Goal: Task Accomplishment & Management: Manage account settings

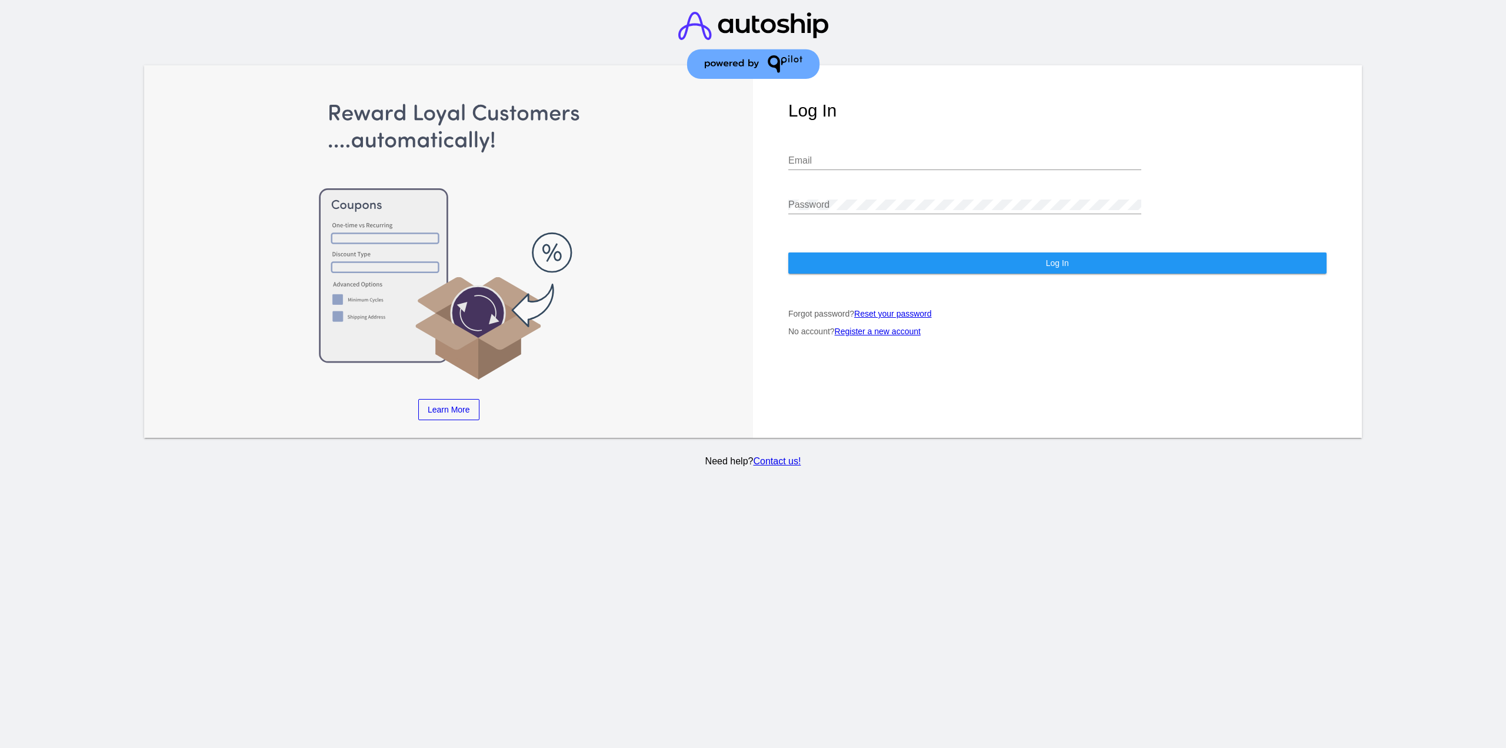
click at [910, 165] on input "Email" at bounding box center [964, 160] width 353 height 11
type input "[EMAIL_ADDRESS][DOMAIN_NAME]"
click at [854, 269] on button "Log In" at bounding box center [1057, 262] width 538 height 21
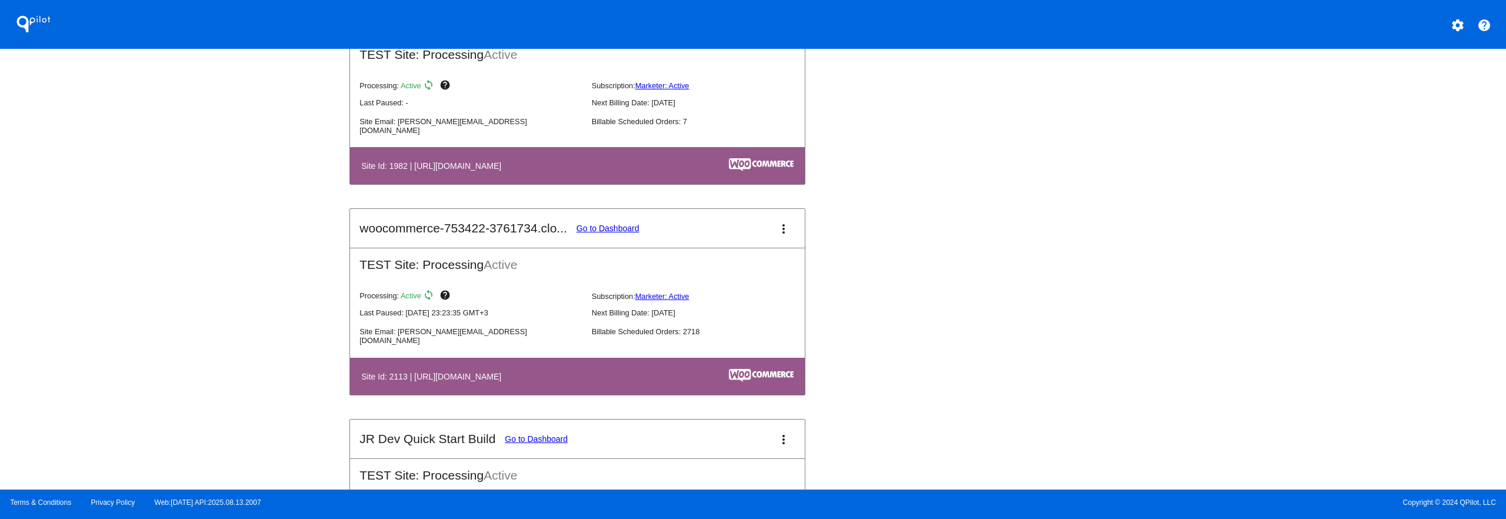
scroll to position [1235, 0]
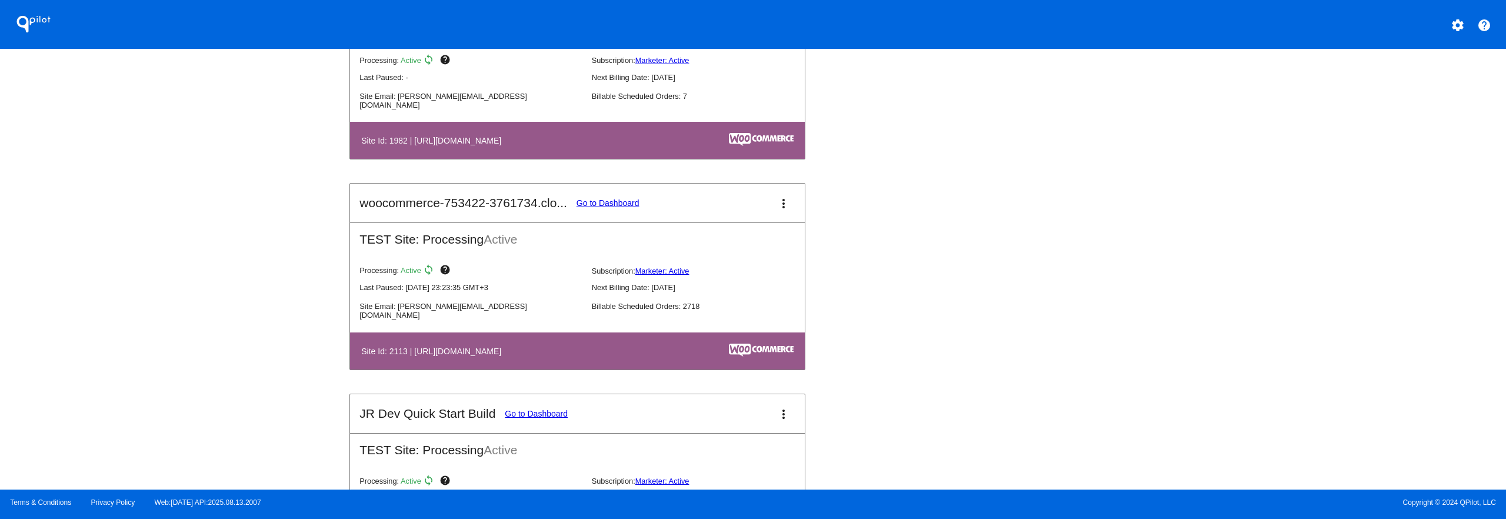
click at [607, 200] on link "Go to Dashboard" at bounding box center [608, 202] width 63 height 9
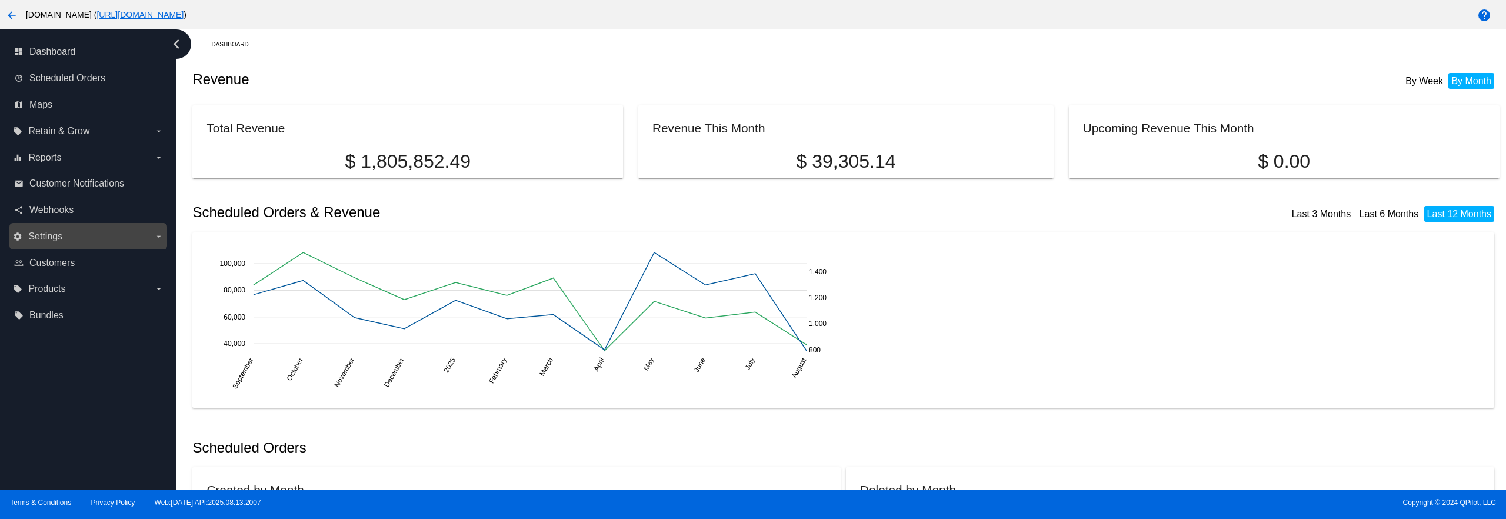
click at [99, 236] on label "settings Settings arrow_drop_down" at bounding box center [88, 236] width 150 height 19
click at [0, 0] on input "settings Settings arrow_drop_down" at bounding box center [0, 0] width 0 height 0
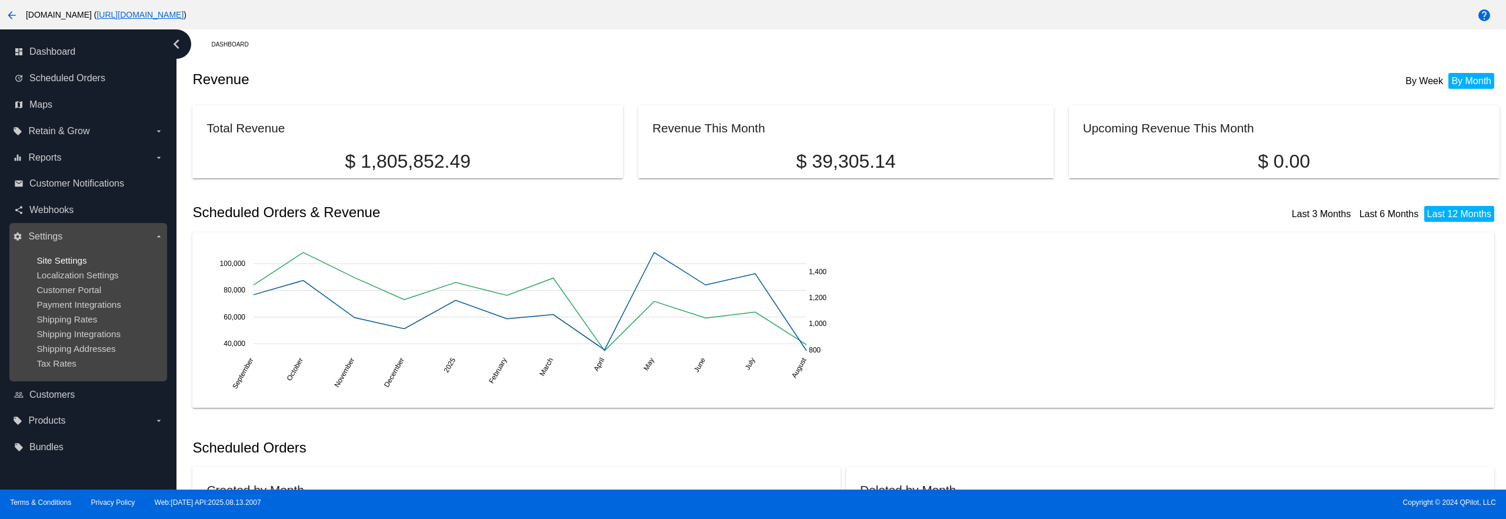
click at [77, 261] on span "Site Settings" at bounding box center [61, 260] width 50 height 10
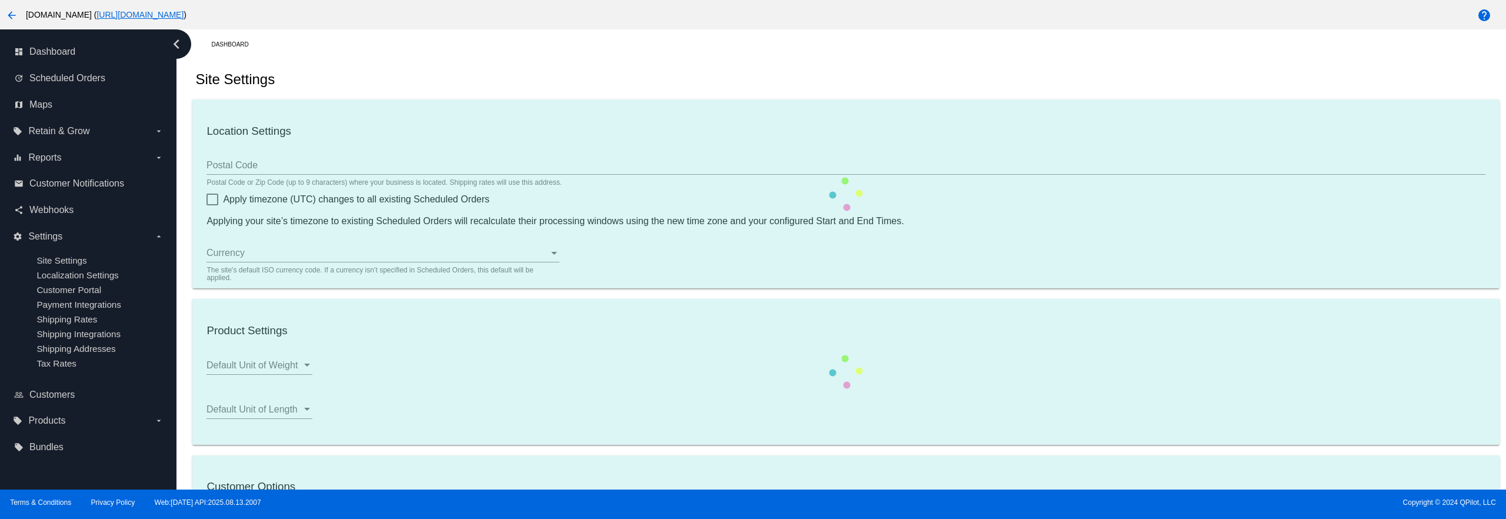
type input "80211"
checkbox input "true"
type input "07:00"
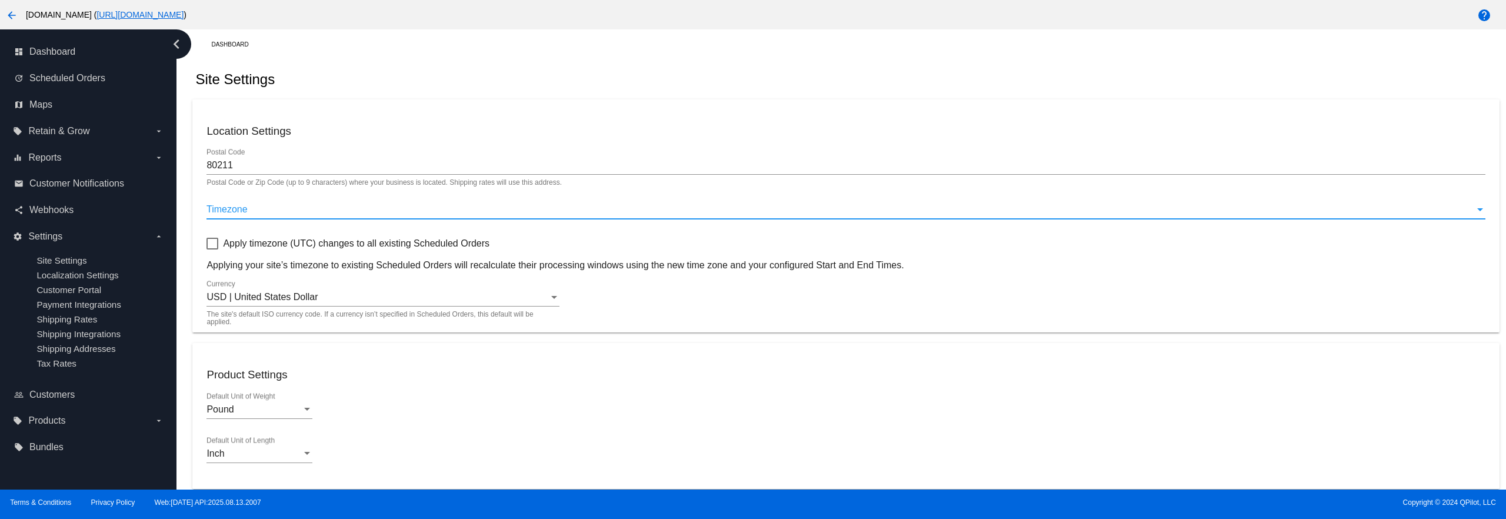
click at [323, 213] on div "Timezone" at bounding box center [840, 209] width 1268 height 11
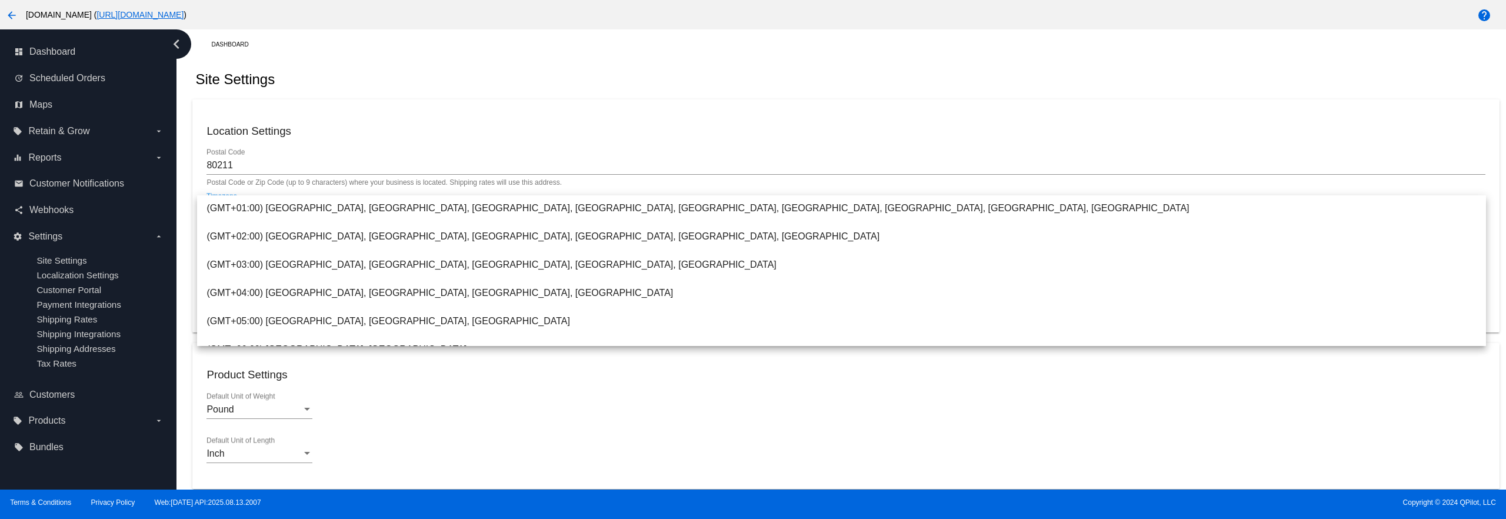
scroll to position [412, 0]
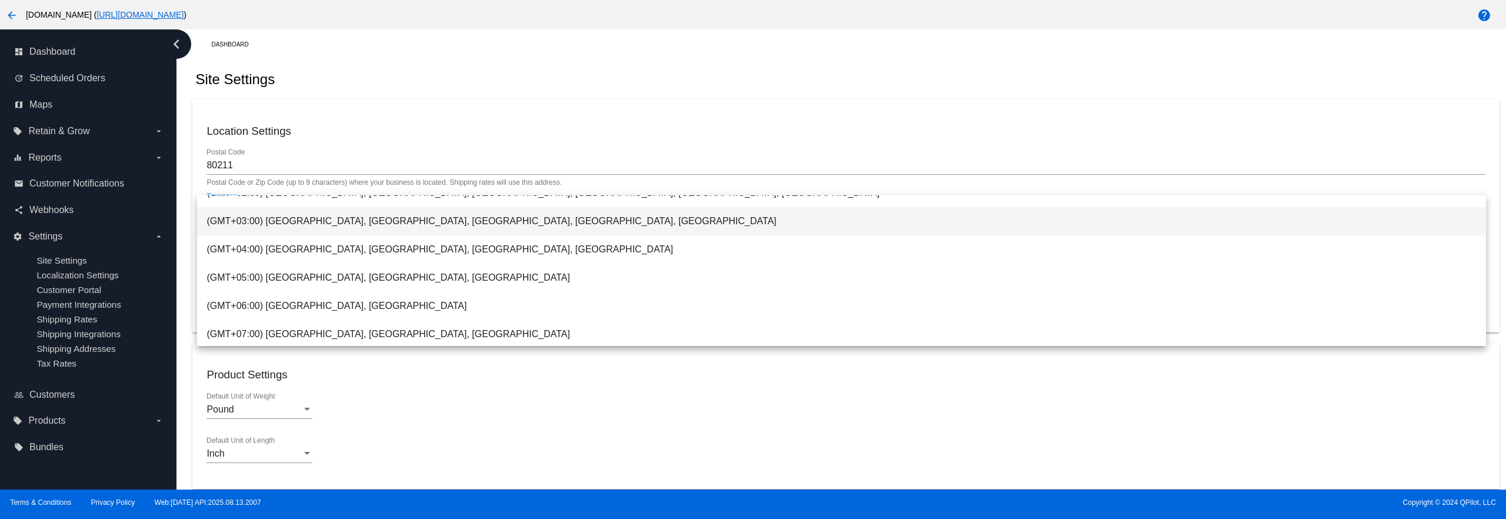
click at [329, 226] on span "(GMT+03:00) [GEOGRAPHIC_DATA], [GEOGRAPHIC_DATA], [GEOGRAPHIC_DATA], [GEOGRAPHI…" at bounding box center [841, 221] width 1270 height 28
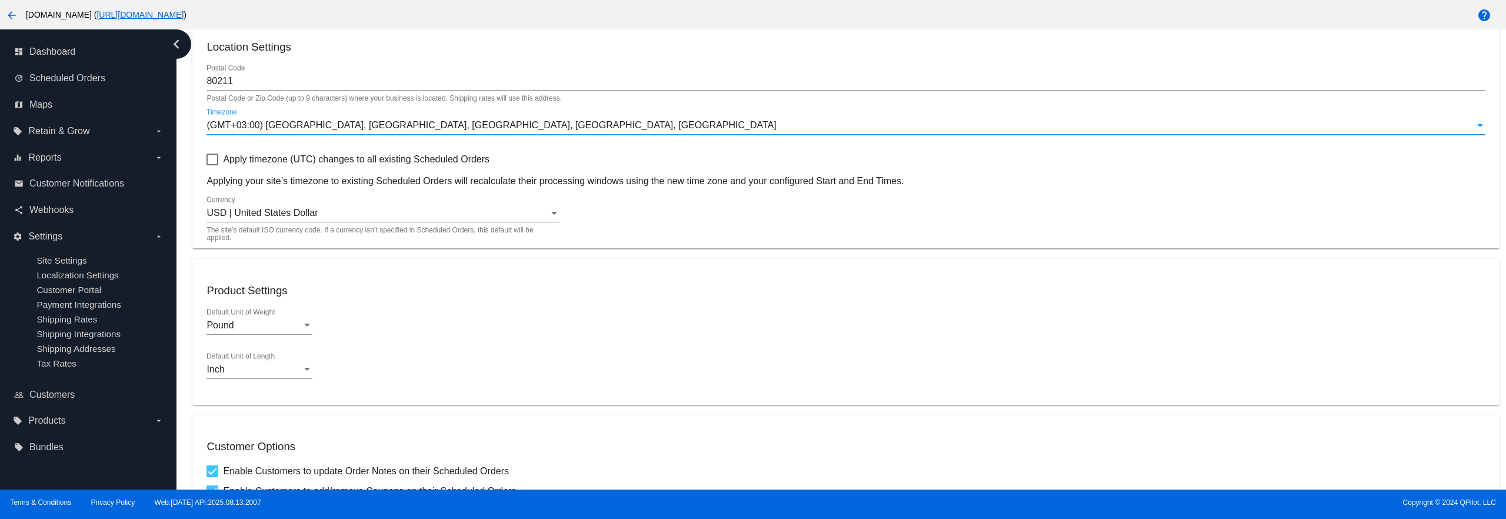
scroll to position [61, 0]
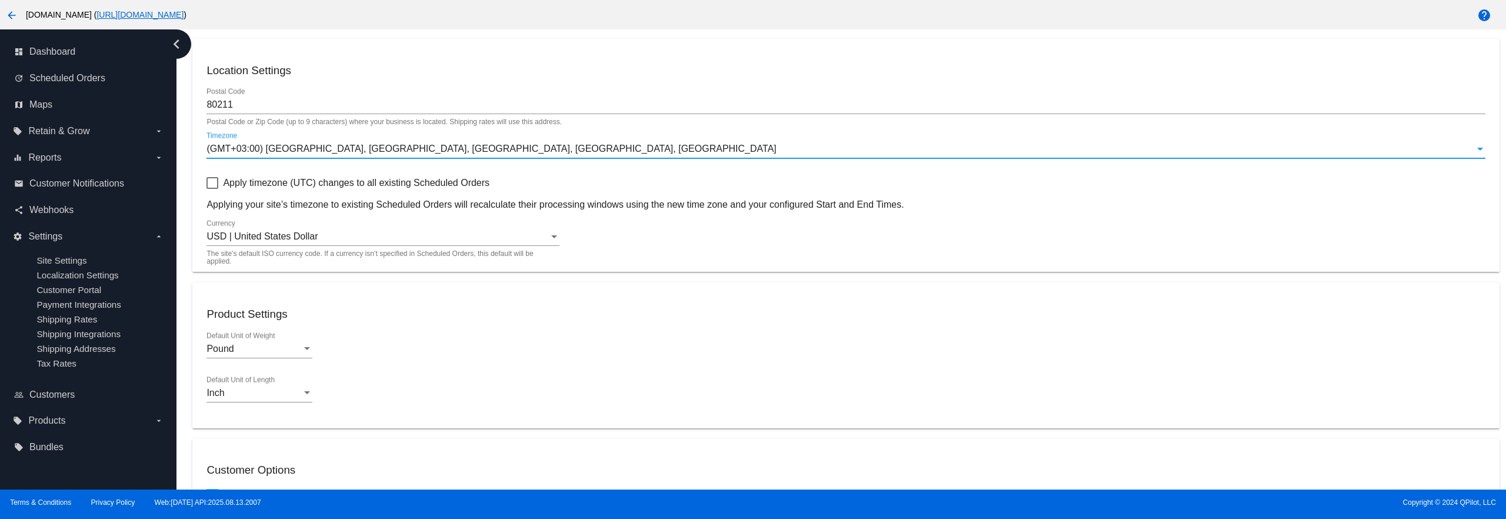
click at [307, 145] on span "(GMT+03:00) [GEOGRAPHIC_DATA], [GEOGRAPHIC_DATA], [GEOGRAPHIC_DATA], [GEOGRAPHI…" at bounding box center [490, 149] width 569 height 10
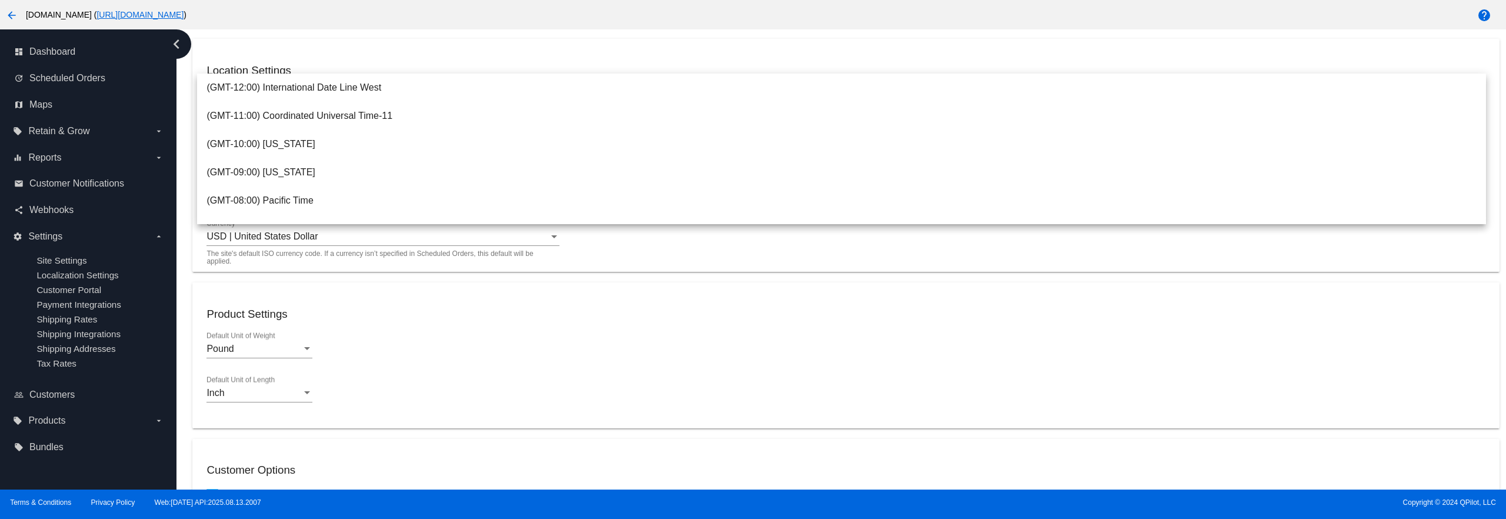
scroll to position [362, 0]
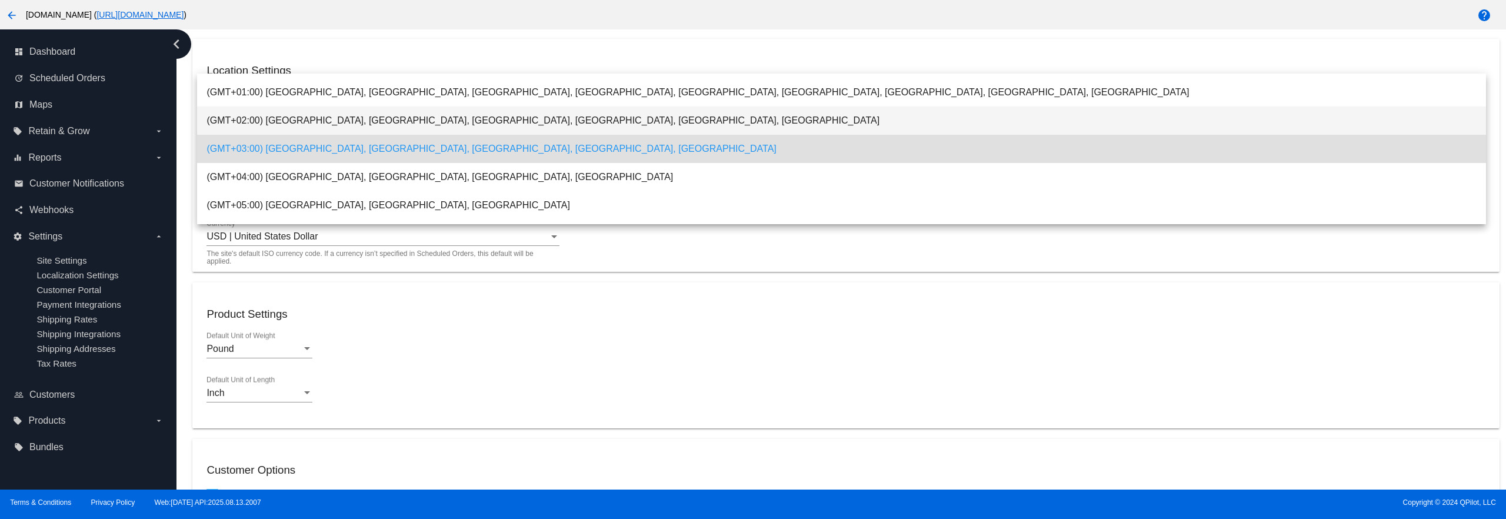
click at [305, 123] on span "(GMT+02:00) [GEOGRAPHIC_DATA], [GEOGRAPHIC_DATA], [GEOGRAPHIC_DATA], [GEOGRAPHI…" at bounding box center [841, 120] width 1270 height 28
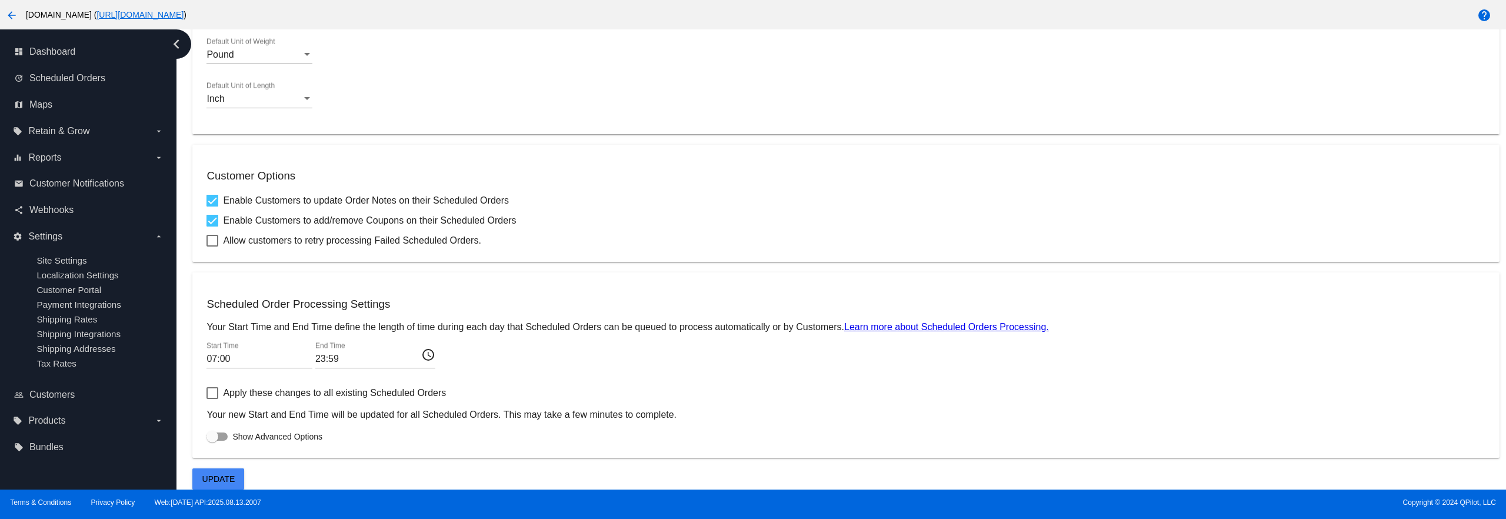
click at [206, 481] on span "Update" at bounding box center [218, 478] width 33 height 9
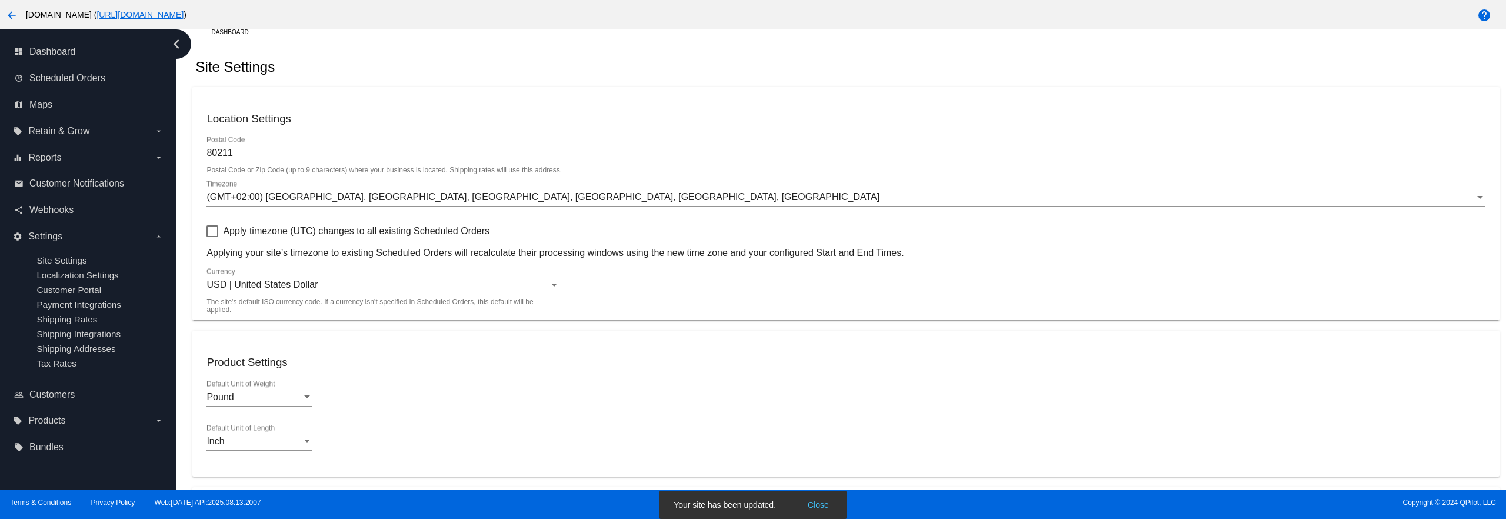
scroll to position [2, 0]
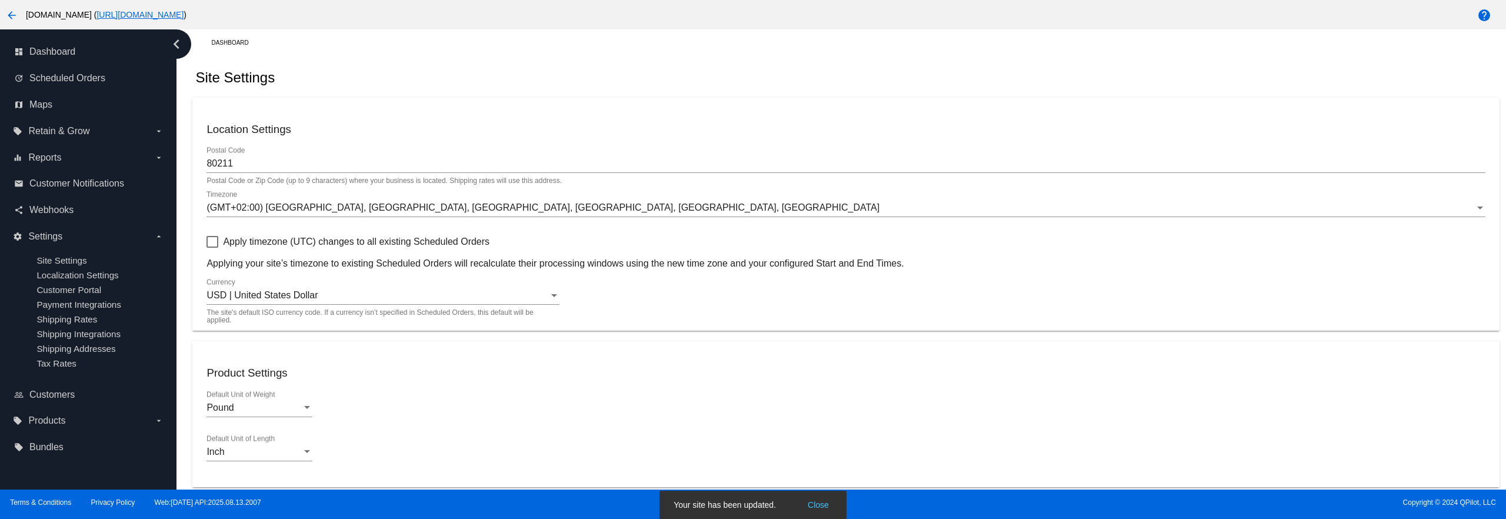
click at [305, 201] on div "(GMT+02:00) [GEOGRAPHIC_DATA], [GEOGRAPHIC_DATA], [GEOGRAPHIC_DATA], [GEOGRAPHI…" at bounding box center [845, 204] width 1278 height 26
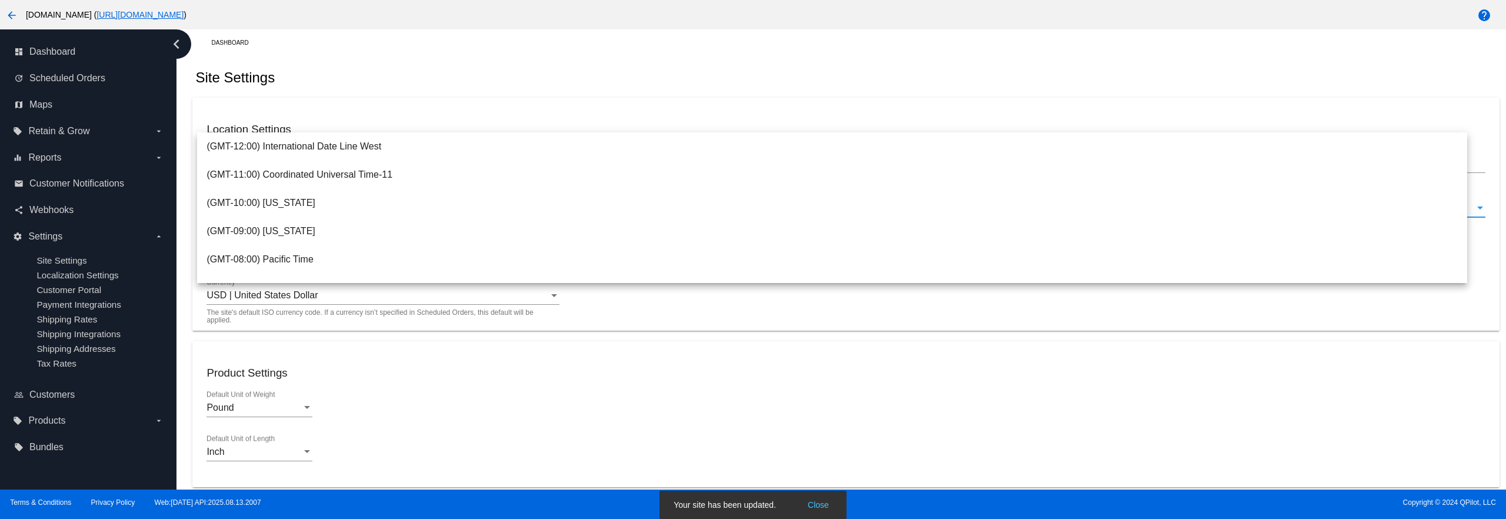
scroll to position [334, 0]
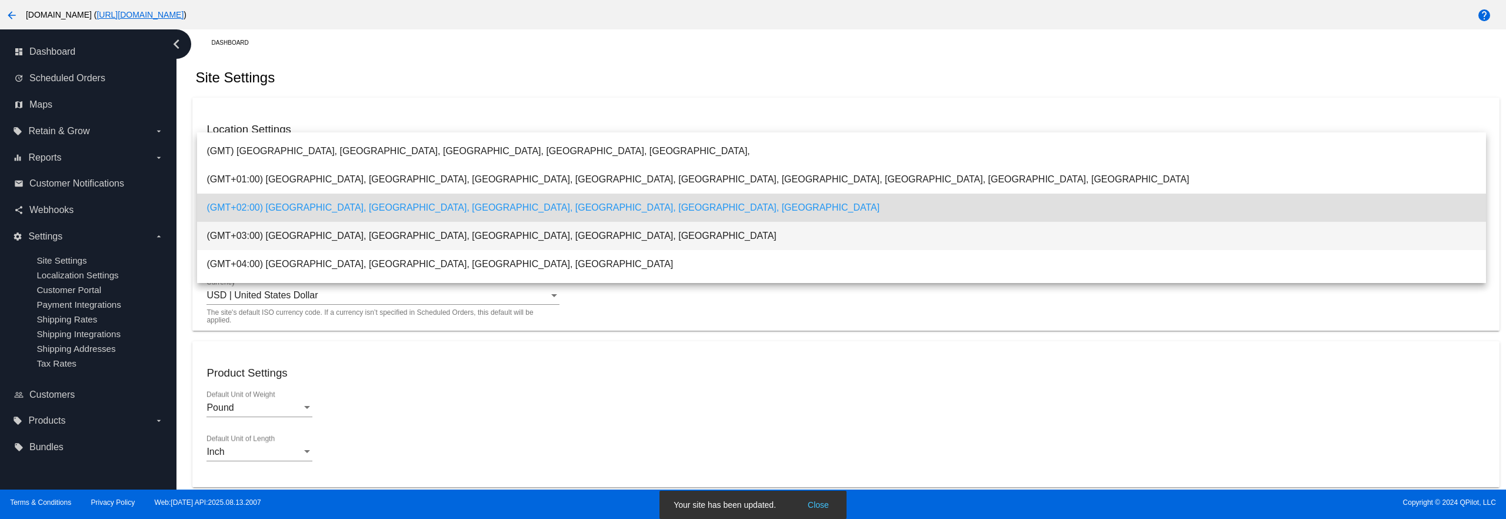
click at [306, 232] on span "(GMT+03:00) [GEOGRAPHIC_DATA], [GEOGRAPHIC_DATA], [GEOGRAPHIC_DATA], [GEOGRAPHI…" at bounding box center [841, 236] width 1270 height 28
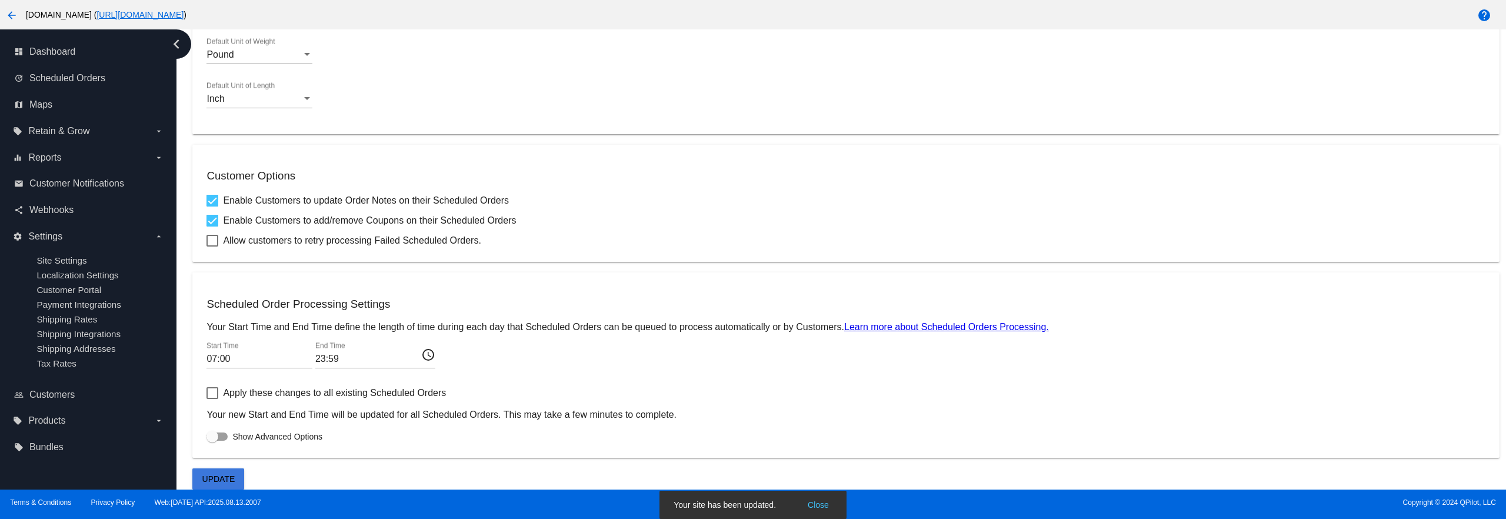
click at [229, 470] on button "Update" at bounding box center [218, 478] width 52 height 21
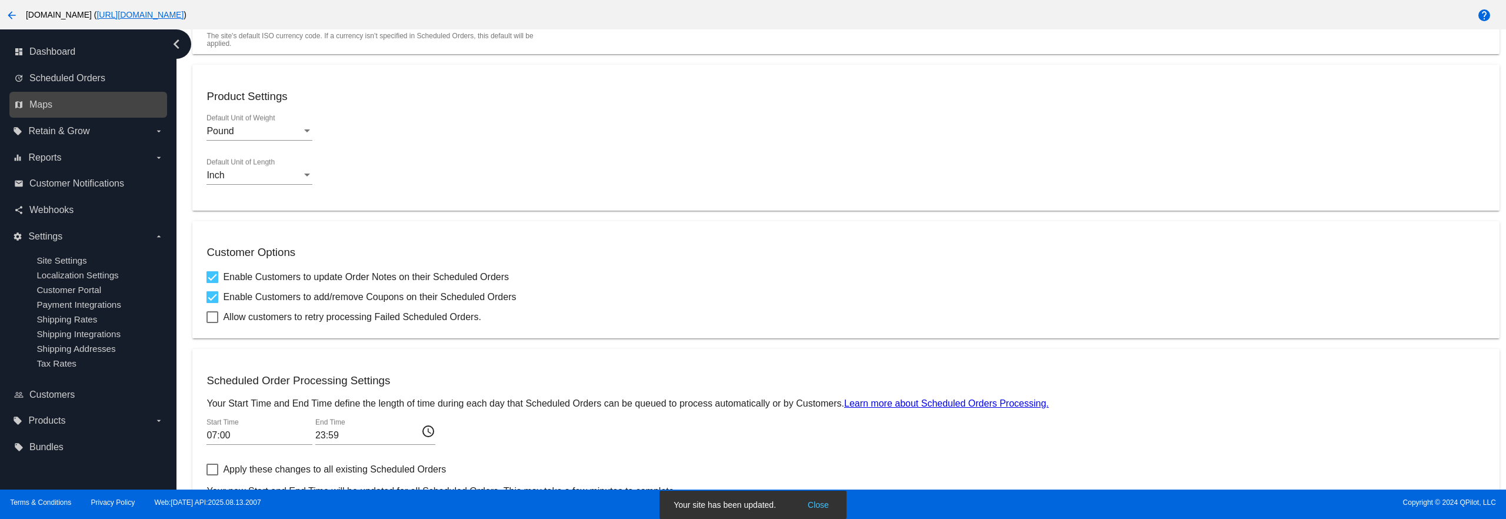
scroll to position [2, 0]
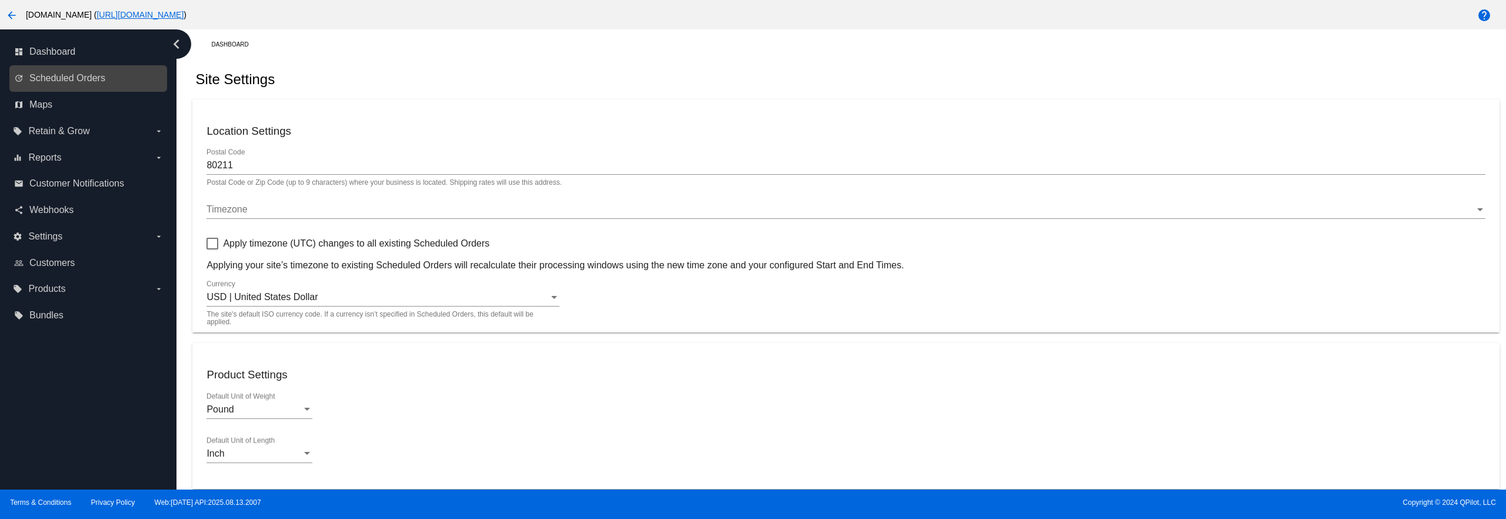
drag, startPoint x: 92, startPoint y: 74, endPoint x: 89, endPoint y: 91, distance: 16.7
click at [92, 74] on span "Scheduled Orders" at bounding box center [67, 78] width 76 height 11
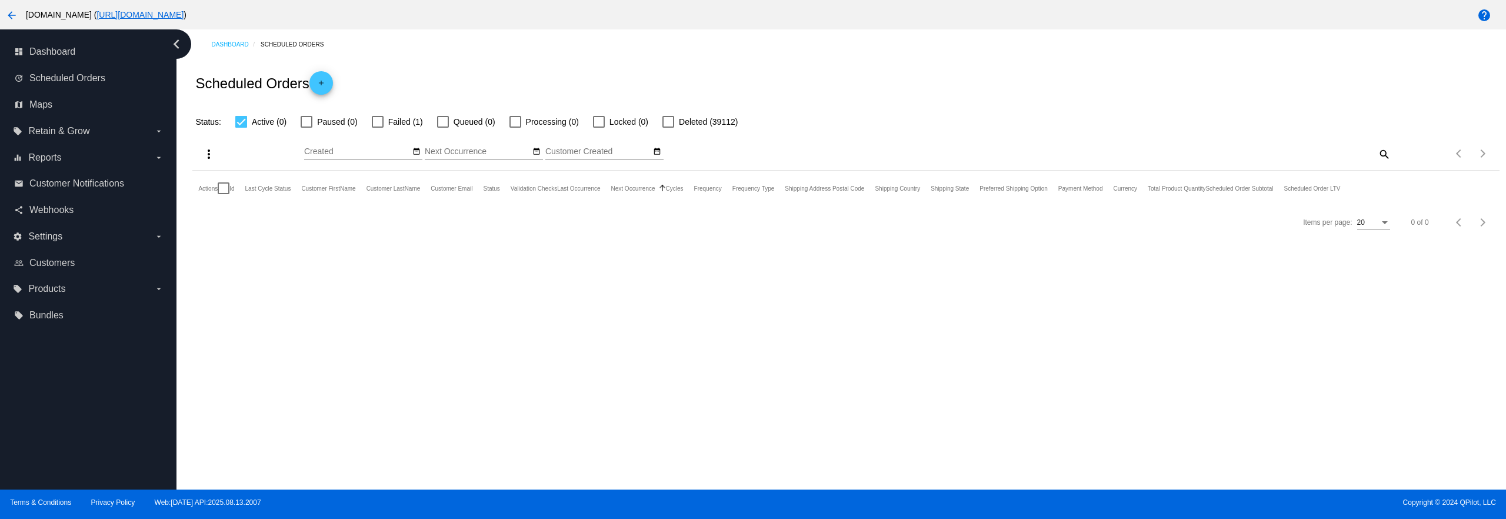
click at [1378, 153] on mat-icon "search" at bounding box center [1384, 154] width 14 height 18
click at [1274, 161] on div "Search" at bounding box center [1228, 154] width 326 height 34
click at [1271, 154] on input "Search" at bounding box center [1228, 151] width 326 height 9
type input "test"
drag, startPoint x: 674, startPoint y: 121, endPoint x: 712, endPoint y: 125, distance: 39.0
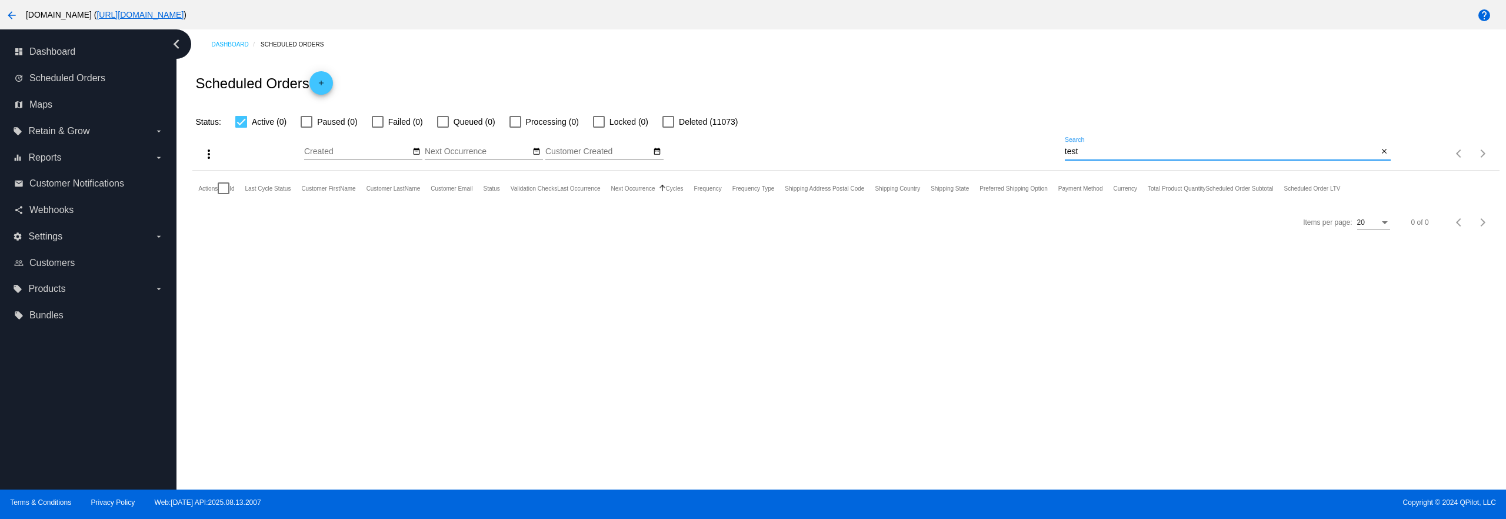
click at [672, 120] on div at bounding box center [668, 122] width 12 height 12
click at [668, 128] on input "Deleted (11073)" at bounding box center [668, 128] width 1 height 1
checkbox input "true"
drag, startPoint x: 1071, startPoint y: 139, endPoint x: 1085, endPoint y: 147, distance: 15.5
click at [1080, 144] on div "test Search" at bounding box center [1222, 148] width 314 height 23
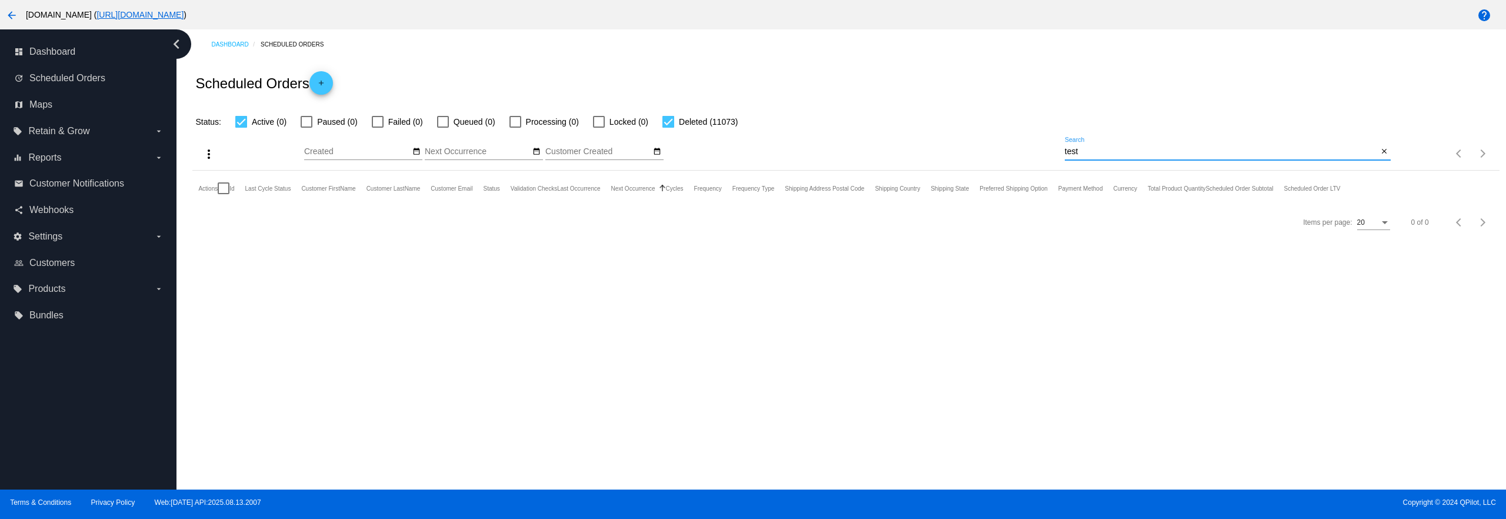
click at [1085, 147] on input "test" at bounding box center [1222, 151] width 314 height 9
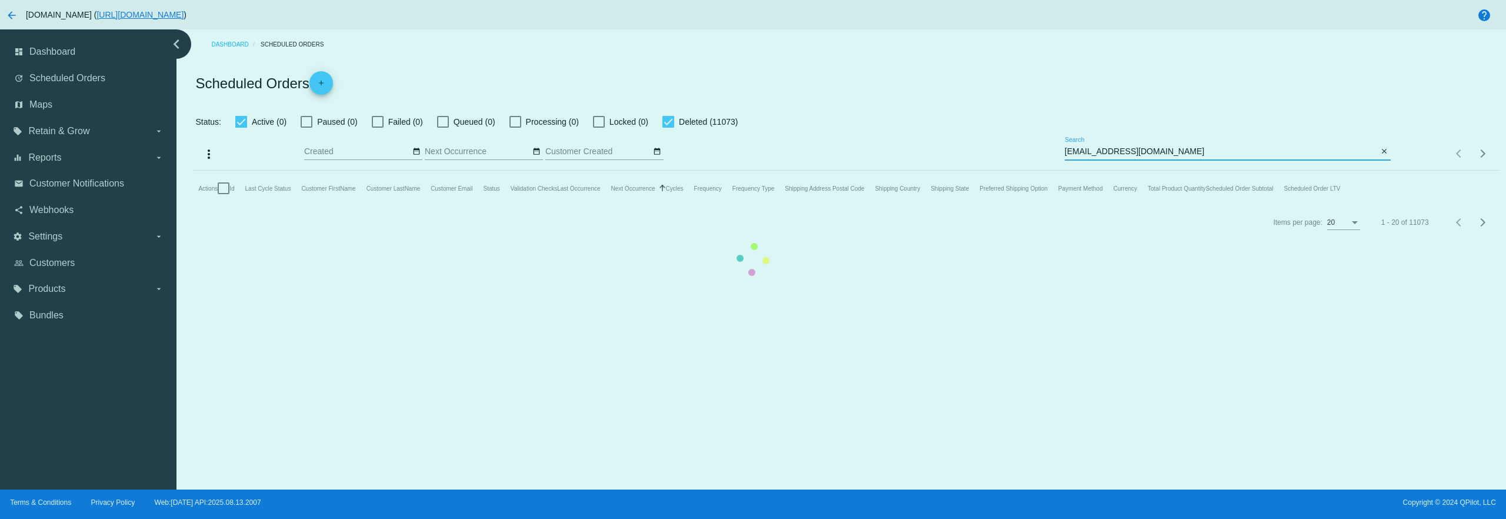
click at [1158, 171] on mat-table "Actions Id Last Cycle Status Customer FirstName Customer LastName Customer Emai…" at bounding box center [845, 188] width 1307 height 35
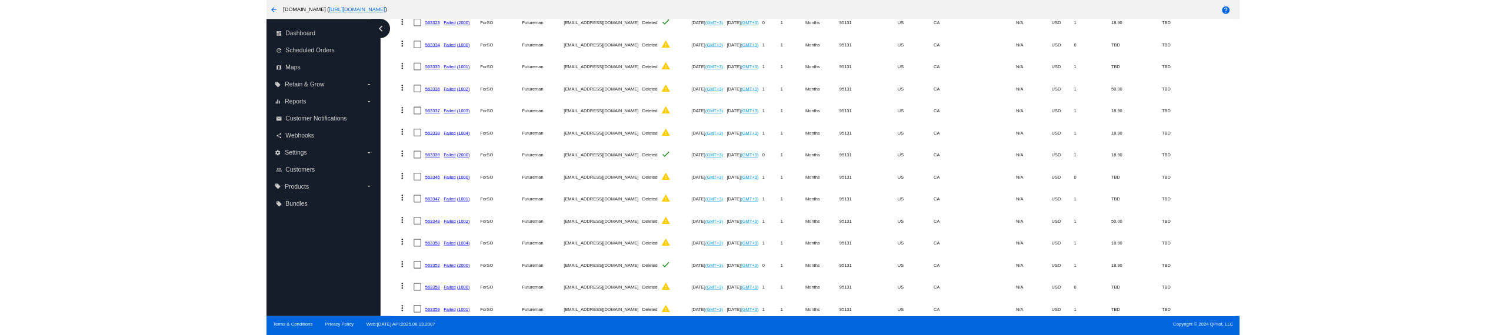
scroll to position [29, 0]
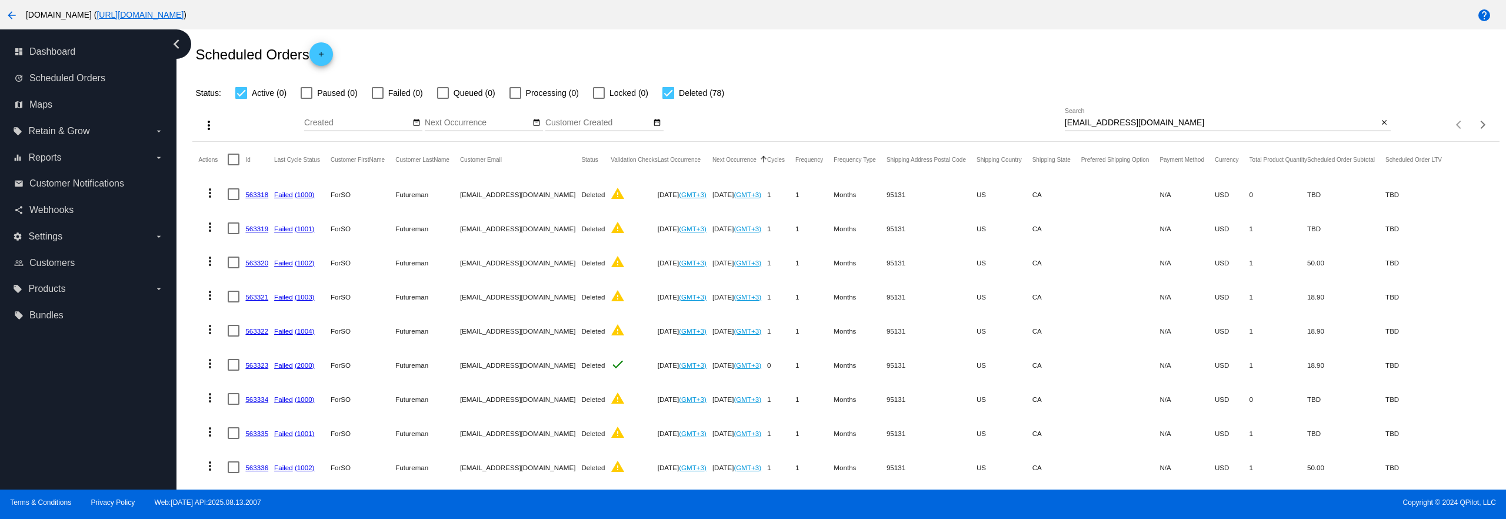
click at [1191, 121] on input "test_wholesale@gmail.com" at bounding box center [1222, 122] width 314 height 9
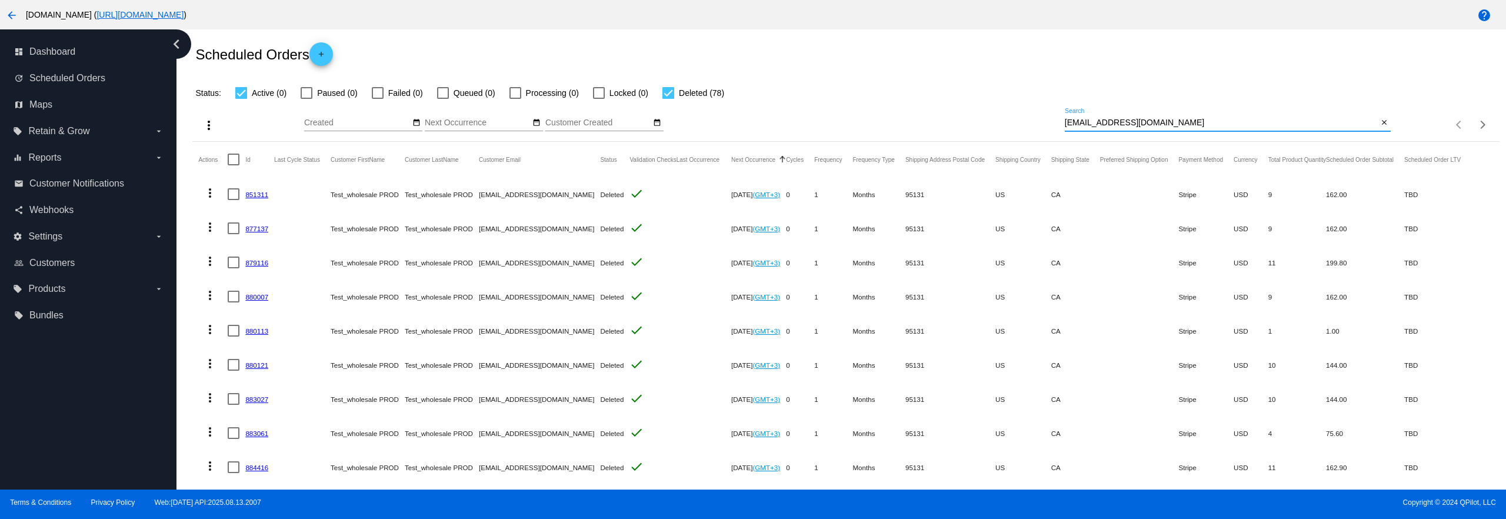
type input "test_wholesale@gmail.com"
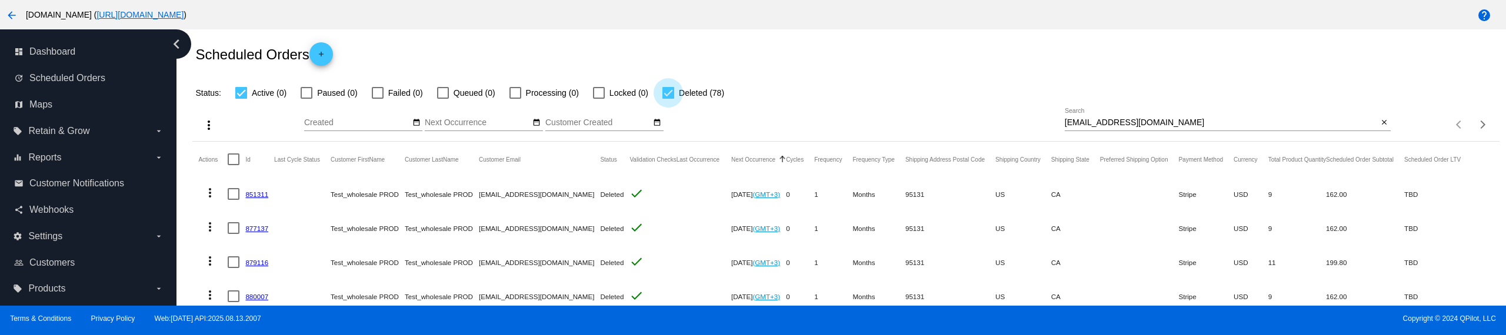
click at [674, 96] on div at bounding box center [668, 93] width 12 height 12
click at [668, 99] on input "Deleted (78)" at bounding box center [668, 99] width 1 height 1
click at [674, 96] on div at bounding box center [668, 93] width 12 height 12
click at [668, 99] on input "Deleted (78)" at bounding box center [668, 99] width 1 height 1
drag, startPoint x: 678, startPoint y: 90, endPoint x: 677, endPoint y: 83, distance: 7.2
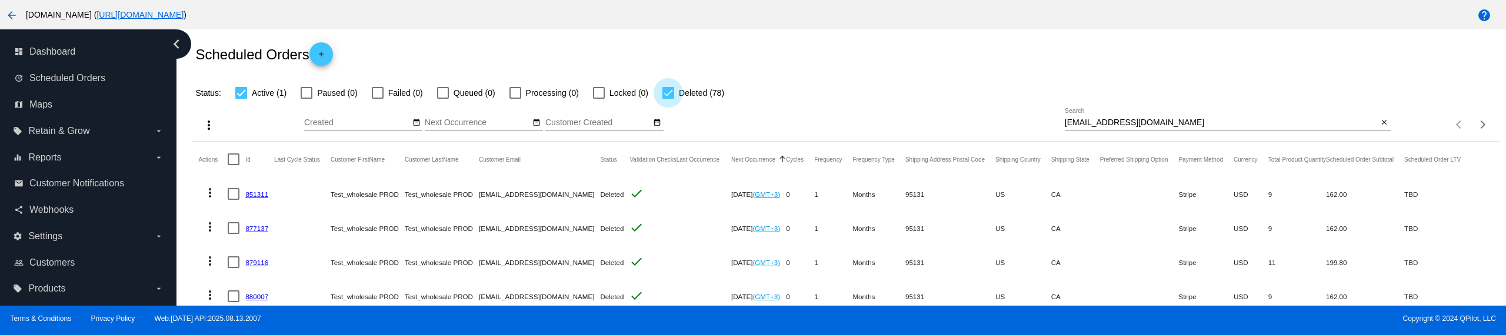
click at [677, 89] on label "Deleted (78)" at bounding box center [693, 93] width 62 height 14
click at [668, 99] on input "Deleted (78)" at bounding box center [668, 99] width 1 height 1
checkbox input "false"
drag, startPoint x: 700, startPoint y: 54, endPoint x: 645, endPoint y: 83, distance: 61.6
click at [700, 53] on div "Scheduled Orders add" at bounding box center [845, 54] width 1307 height 47
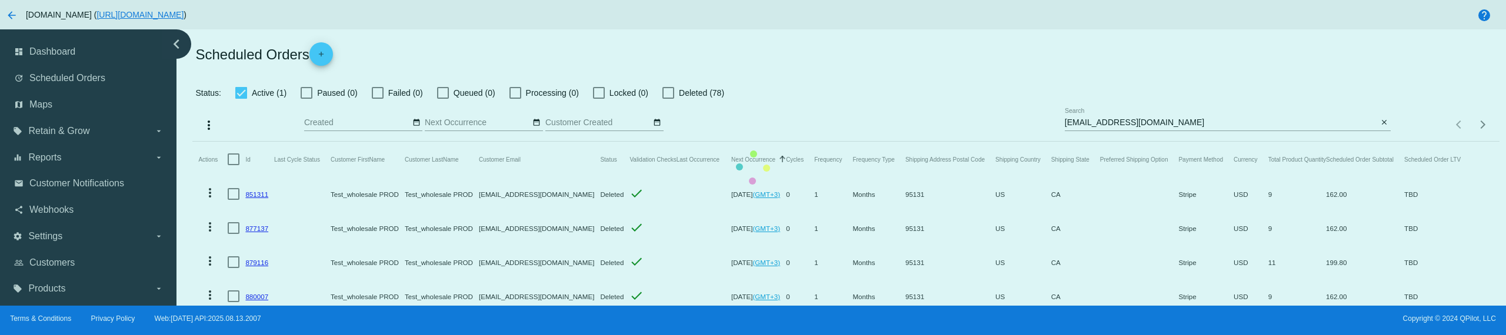
scroll to position [0, 0]
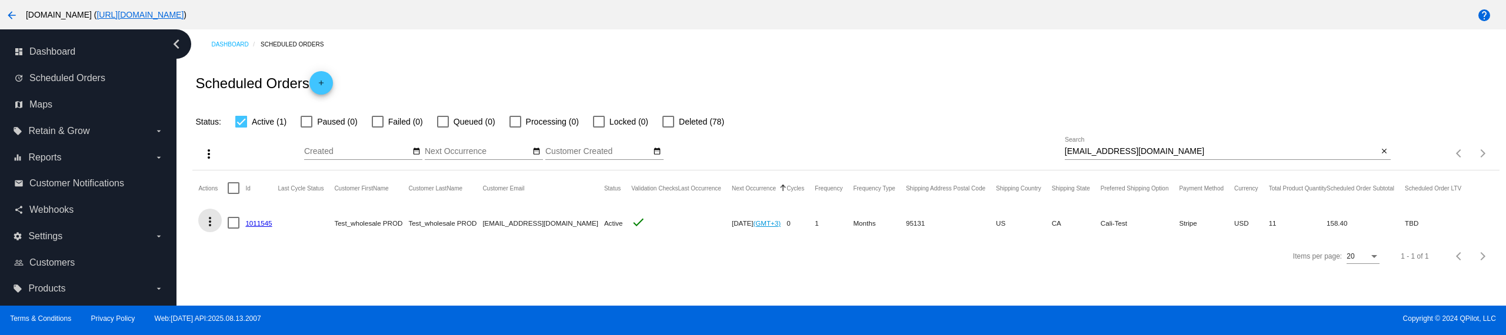
click at [211, 220] on mat-icon "more_vert" at bounding box center [210, 222] width 14 height 14
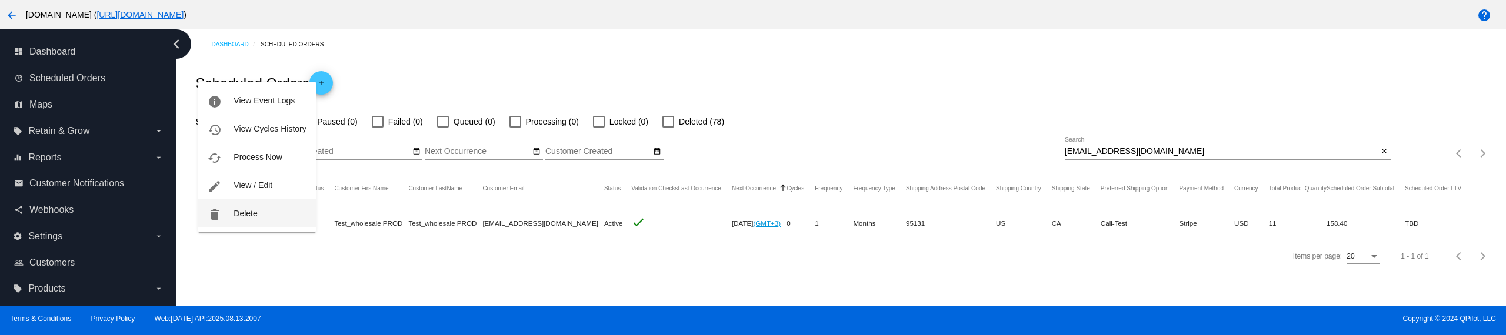
click at [234, 219] on button "delete Delete" at bounding box center [256, 213] width 117 height 28
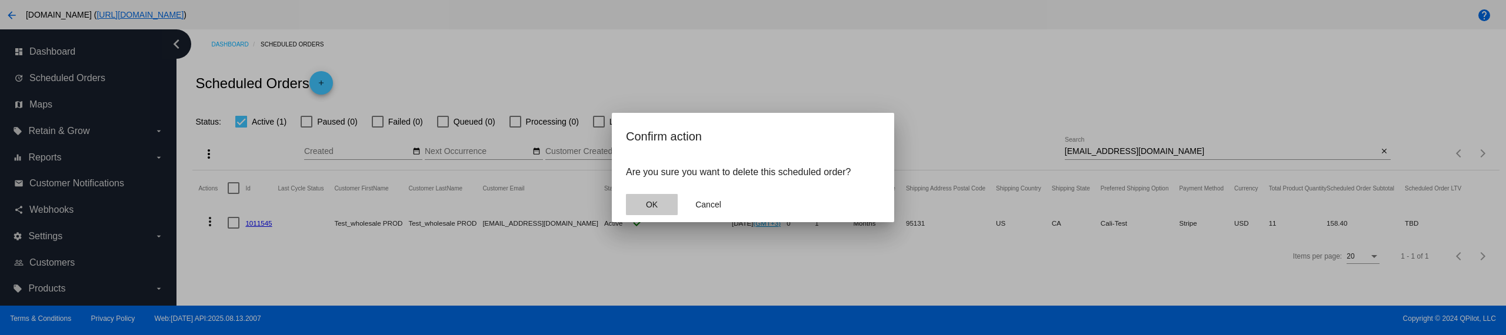
click at [646, 211] on button "OK" at bounding box center [652, 204] width 52 height 21
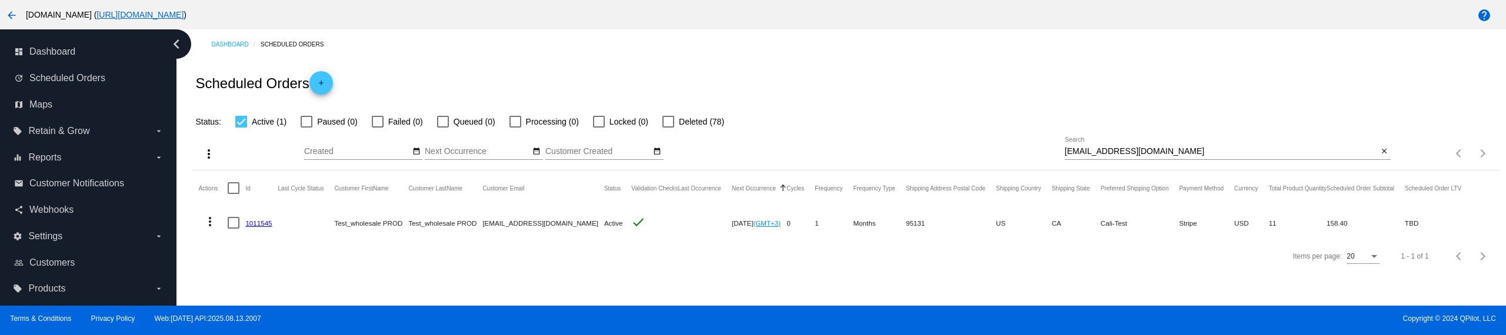
click at [241, 127] on div at bounding box center [241, 122] width 12 height 12
click at [241, 128] on input "Active (1)" at bounding box center [241, 128] width 1 height 1
drag, startPoint x: 241, startPoint y: 127, endPoint x: 262, endPoint y: 112, distance: 26.3
click at [241, 128] on label "Active (1)" at bounding box center [260, 122] width 51 height 14
click at [241, 128] on input "Active (1)" at bounding box center [241, 128] width 1 height 1
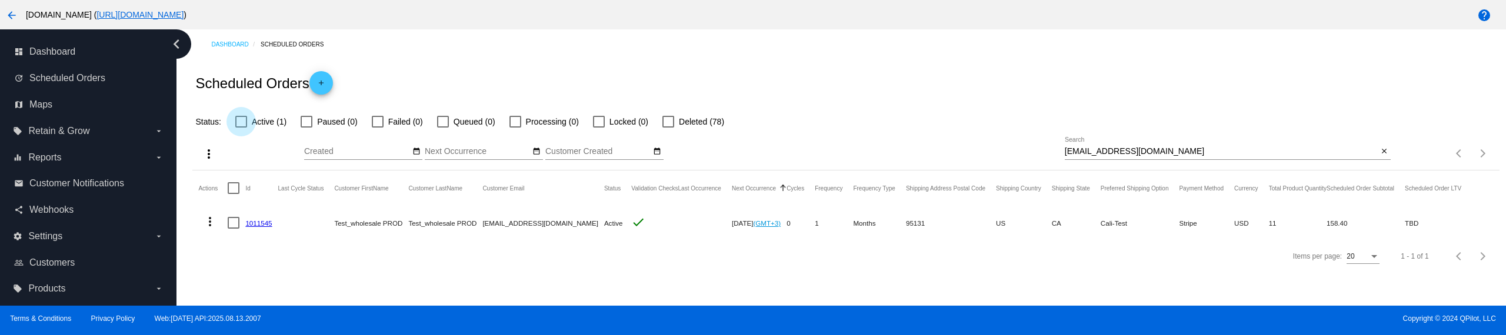
checkbox input "true"
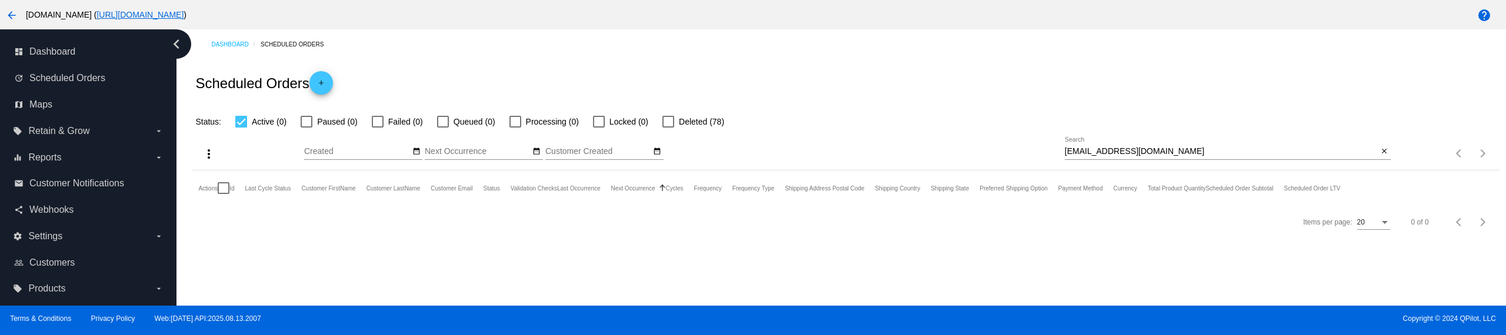
click at [1395, 149] on div "Items per page: 20 0 of 0" at bounding box center [1445, 153] width 109 height 33
click at [1384, 149] on mat-icon "close" at bounding box center [1384, 151] width 8 height 9
click at [1375, 115] on div "Status: Active (0) Paused (0) Failed (0) Queued (0) Processing (0) Locked (0) D…" at bounding box center [845, 117] width 1307 height 22
click at [379, 126] on div at bounding box center [378, 122] width 12 height 12
click at [378, 128] on input "Failed (1)" at bounding box center [377, 128] width 1 height 1
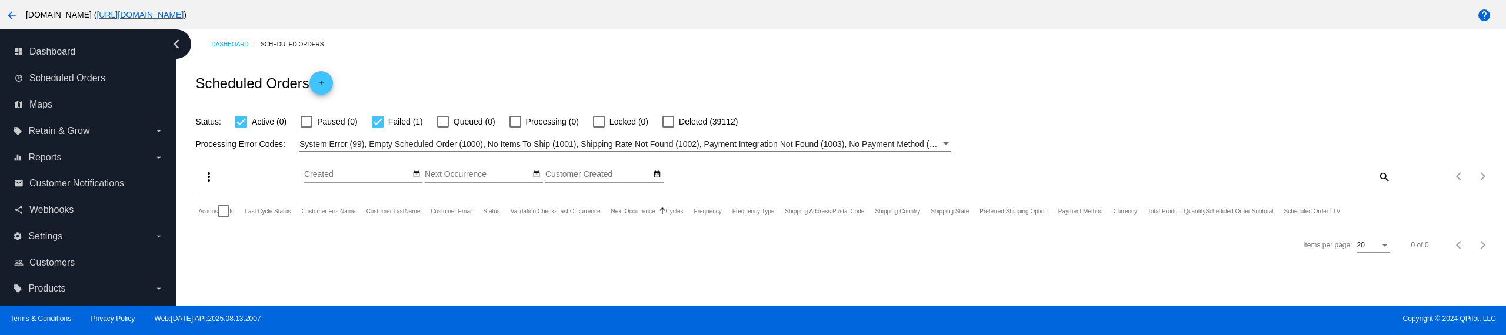
click at [379, 126] on div at bounding box center [378, 122] width 12 height 12
click at [378, 128] on input "Failed (1)" at bounding box center [377, 128] width 1 height 1
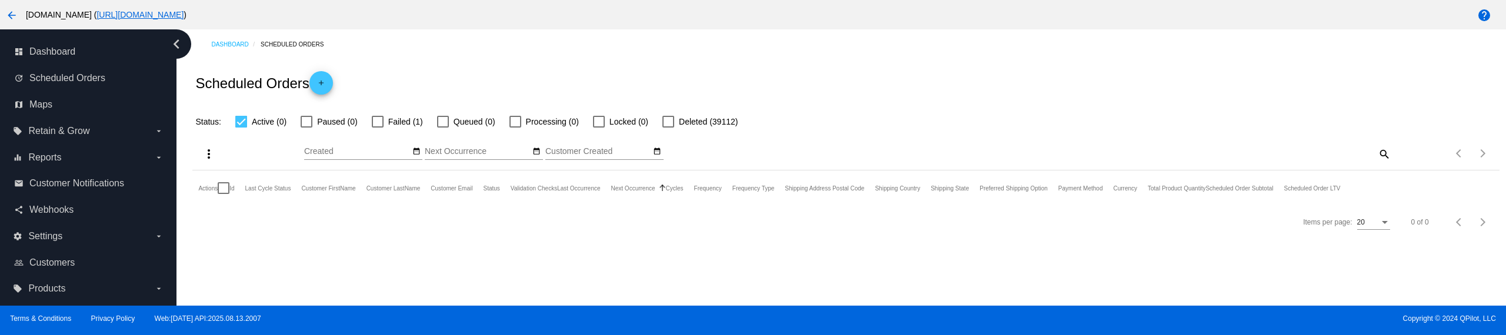
click at [379, 126] on div at bounding box center [378, 122] width 12 height 12
click at [378, 128] on input "Failed (1)" at bounding box center [377, 128] width 1 height 1
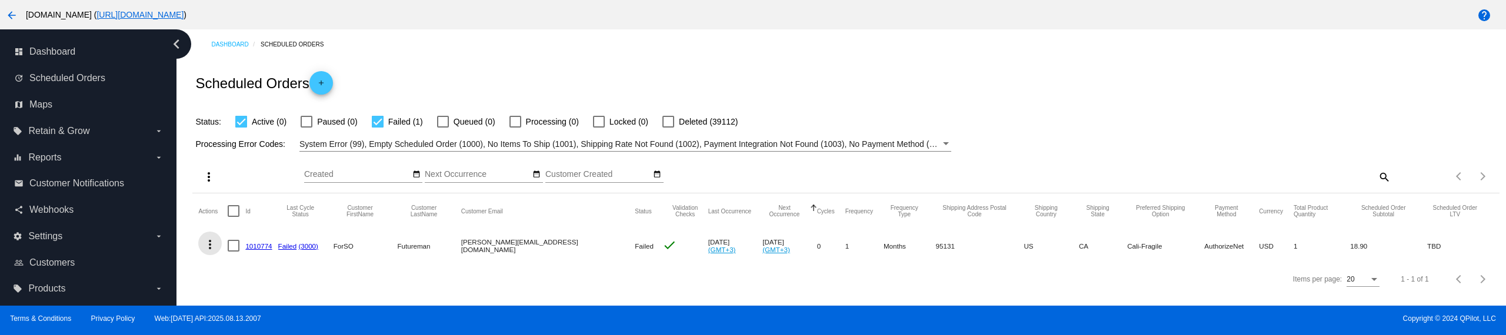
click at [209, 249] on mat-icon "more_vert" at bounding box center [210, 245] width 14 height 14
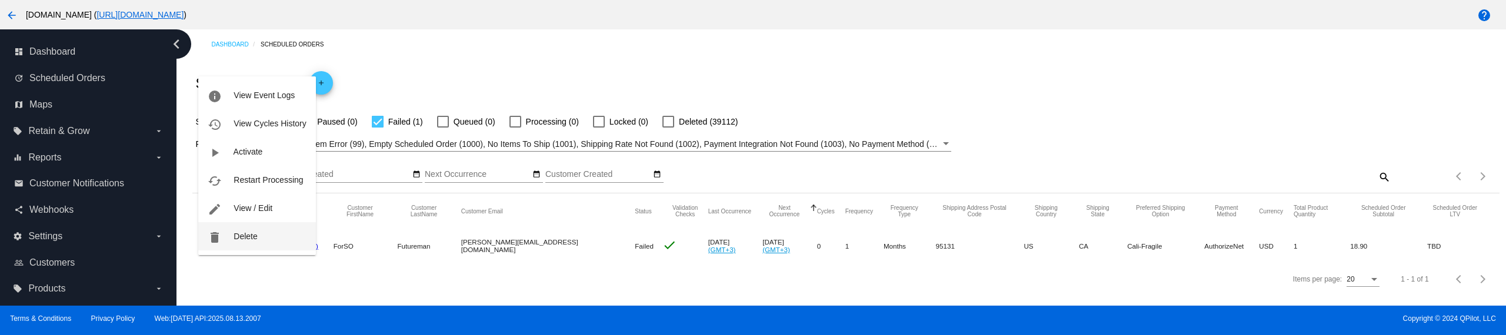
click at [268, 242] on button "delete Delete" at bounding box center [256, 236] width 117 height 28
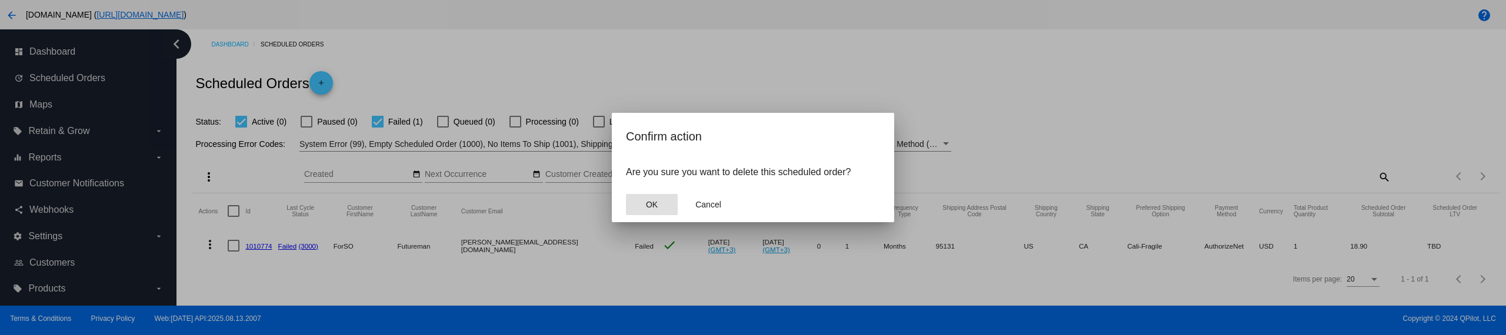
click at [628, 207] on button "OK" at bounding box center [652, 204] width 52 height 21
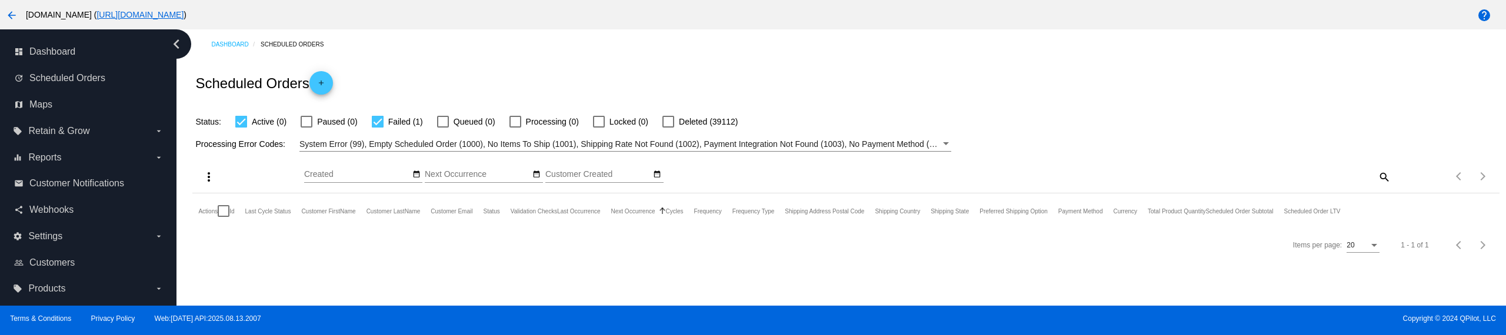
click at [375, 122] on div at bounding box center [378, 122] width 12 height 12
click at [377, 128] on input "Failed (1)" at bounding box center [377, 128] width 1 height 1
checkbox input "false"
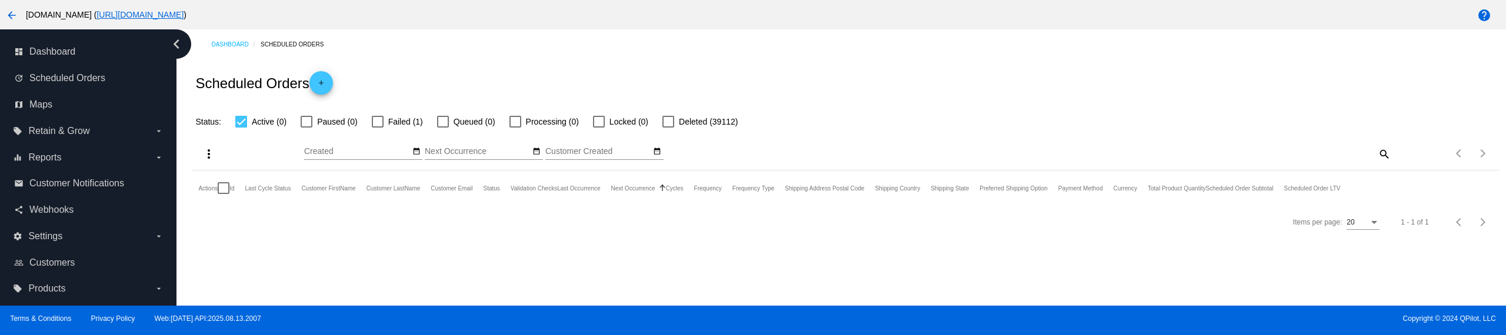
click at [436, 70] on div "Scheduled Orders add" at bounding box center [845, 82] width 1307 height 47
